Goal: Check status: Check status

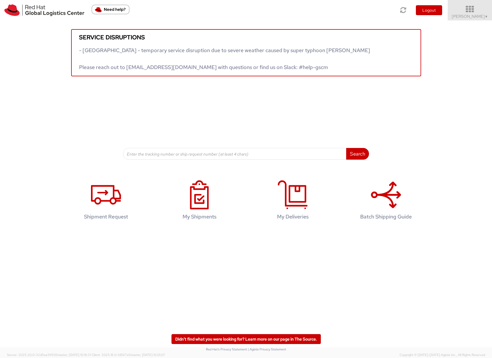
click at [473, 18] on span "Sona Mala ▼" at bounding box center [469, 16] width 36 height 5
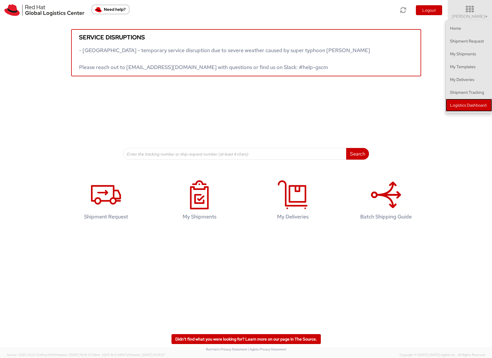
click at [469, 105] on link "Logistics Dashboard" at bounding box center [468, 105] width 46 height 13
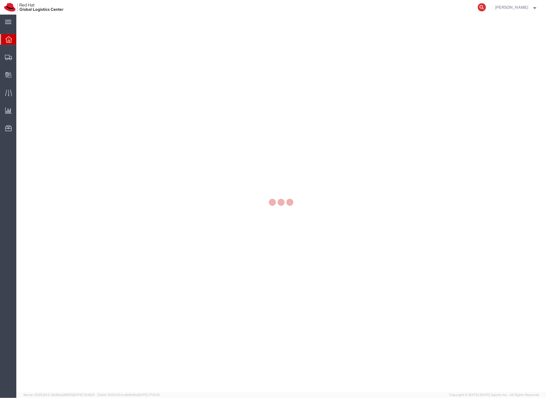
click at [486, 6] on icon at bounding box center [482, 7] width 8 height 8
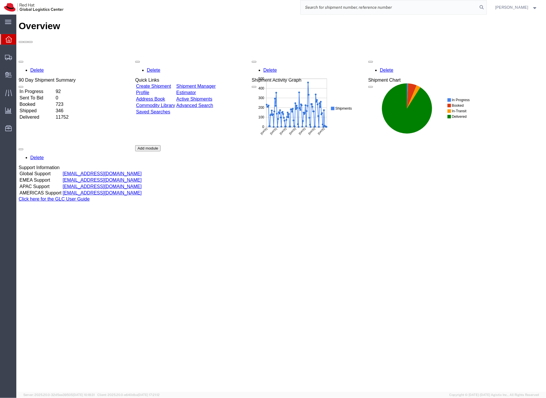
click at [325, 6] on input "search" at bounding box center [389, 7] width 177 height 14
paste input "57066446"
type input "57066446"
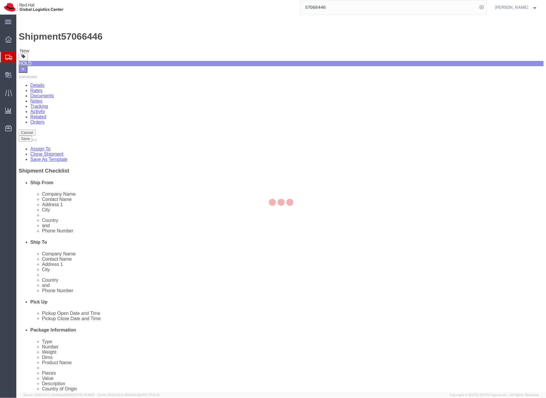
select select
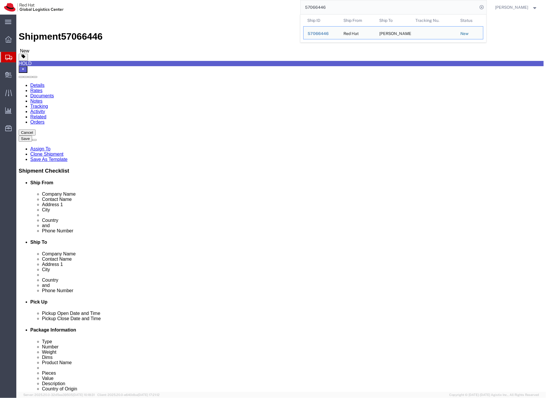
drag, startPoint x: 126, startPoint y: 123, endPoint x: 64, endPoint y: 120, distance: 61.6
click div "Contact Name [PERSON_NAME]"
drag, startPoint x: 96, startPoint y: 109, endPoint x: 68, endPoint y: 108, distance: 28.0
click div "Company Name Red Hat"
paste input "[PERSON_NAME]"
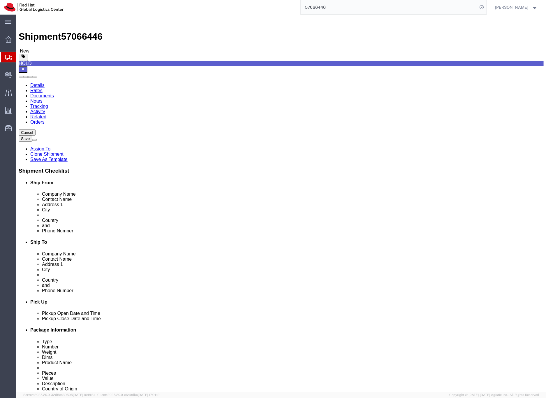
type input "[PERSON_NAME]"
click icon
click dd "500.00 GBP"
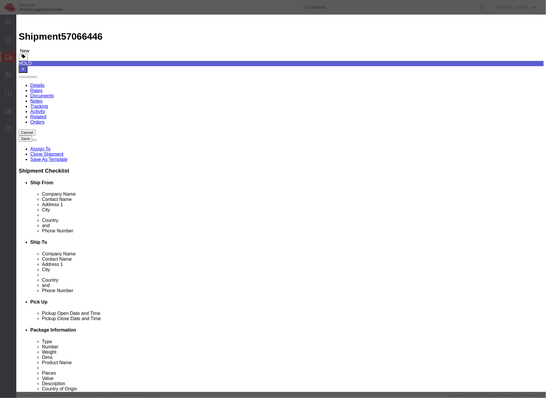
click textarea
type textarea "Laptop"
click h3 "Edit content"
click button "Save & Close"
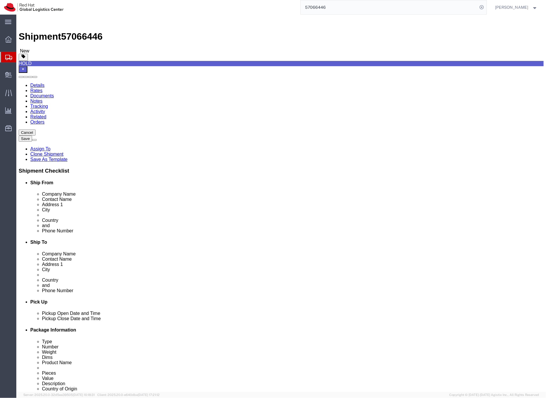
click icon
click link "Activity"
click div
